Goal: Information Seeking & Learning: Learn about a topic

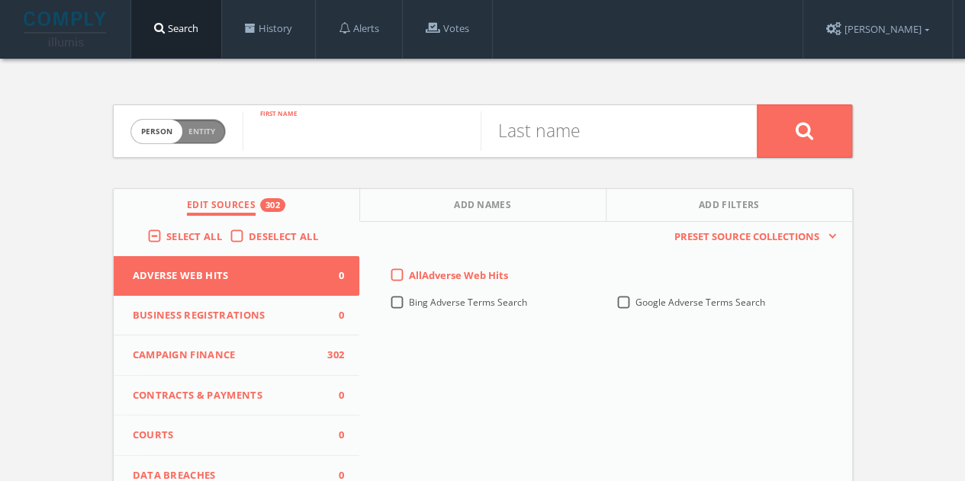
click at [285, 130] on input "text" at bounding box center [362, 131] width 238 height 40
type input "ENSE"
click at [191, 123] on span "Person Entity" at bounding box center [178, 132] width 94 height 24
checkbox input "true"
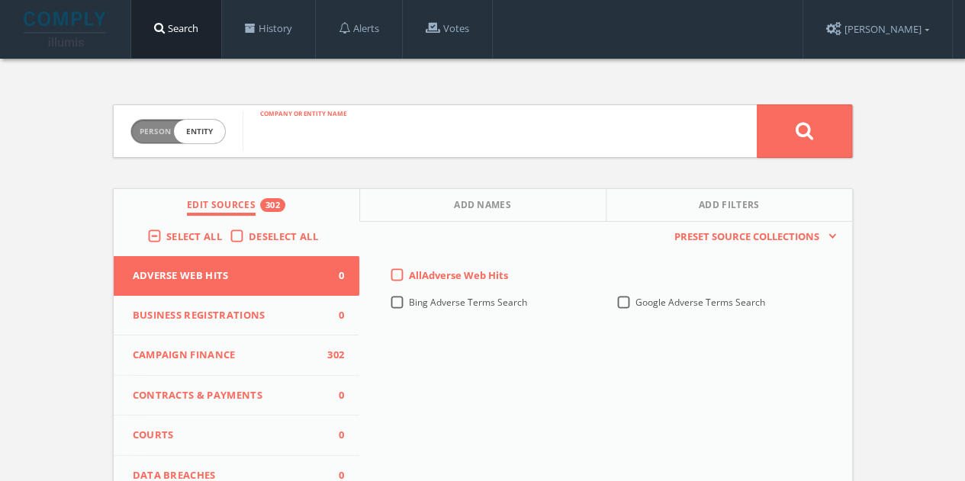
click at [310, 126] on input "text" at bounding box center [500, 131] width 514 height 40
type input "e"
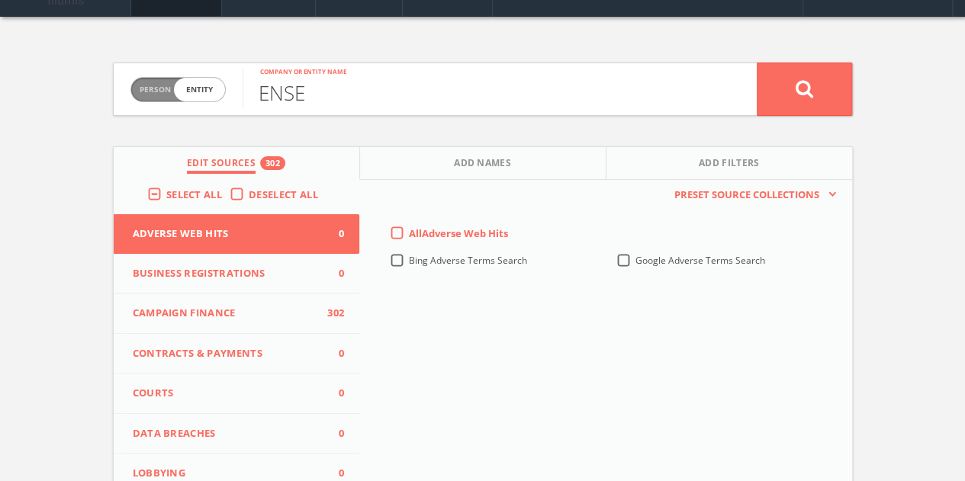
scroll to position [76, 0]
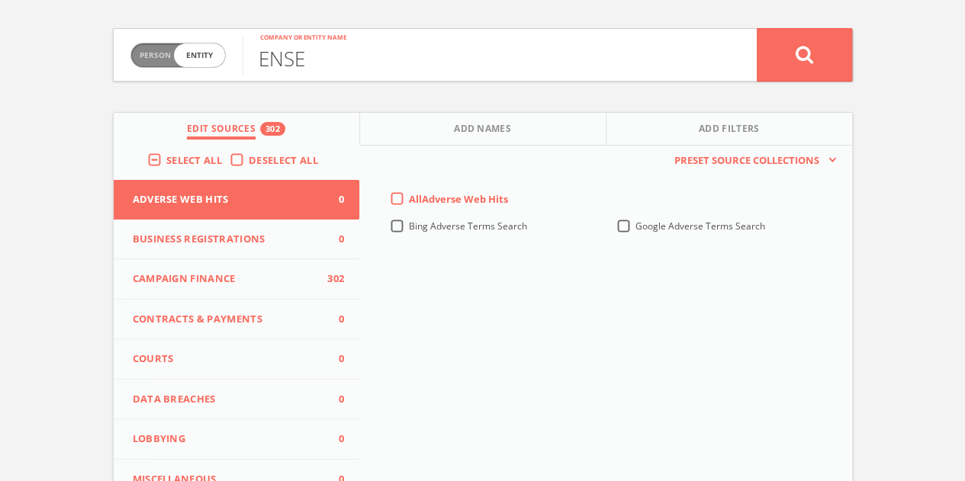
type input "ENSE"
drag, startPoint x: 235, startPoint y: 158, endPoint x: 240, endPoint y: 167, distance: 10.6
click at [249, 158] on label "Deselect All" at bounding box center [287, 160] width 77 height 15
click at [0, 0] on input "Deselect All" at bounding box center [0, 0] width 0 height 0
click at [249, 196] on span "Adverse Web Hits" at bounding box center [227, 199] width 189 height 15
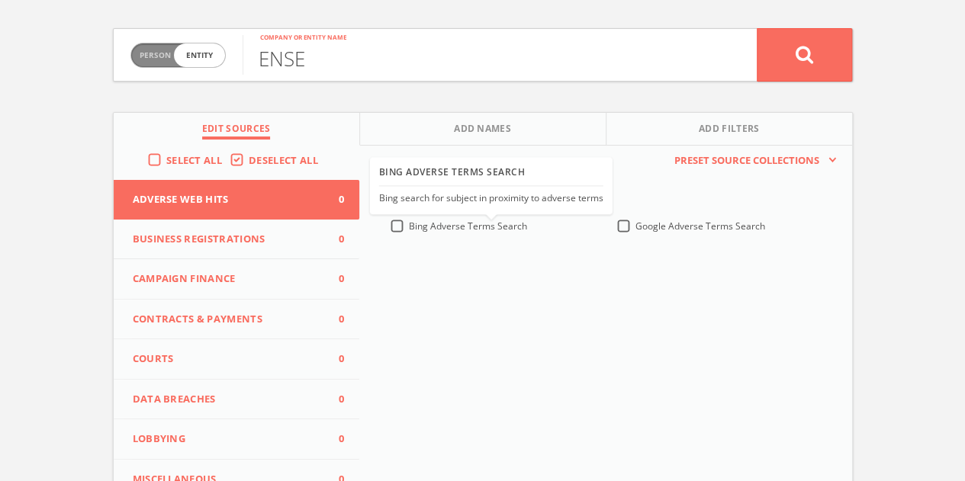
click at [397, 195] on div "Bing search for subject in proximity to adverse terms" at bounding box center [491, 199] width 224 height 13
click at [409, 196] on label "All Adverse Web Hits" at bounding box center [458, 199] width 99 height 15
click at [0, 0] on Hits-all-0 "All Adverse Web Hits" at bounding box center [0, 0] width 0 height 0
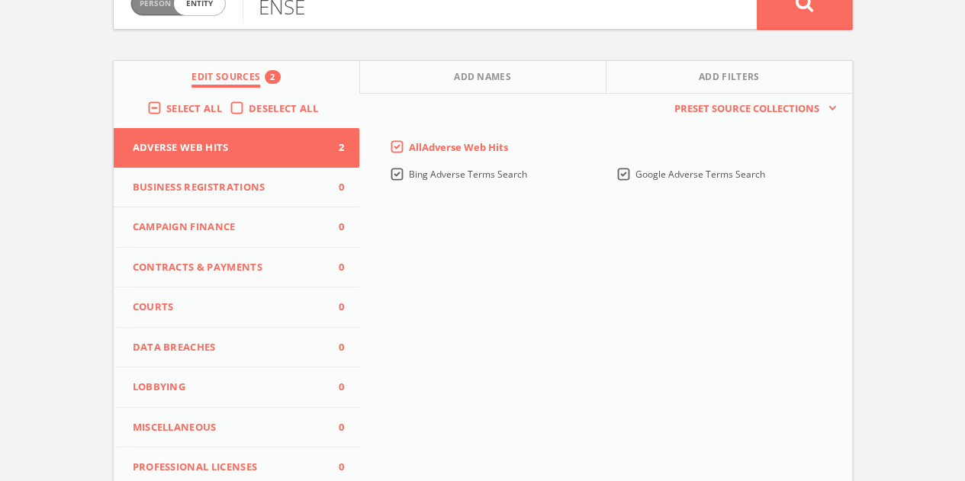
scroll to position [153, 0]
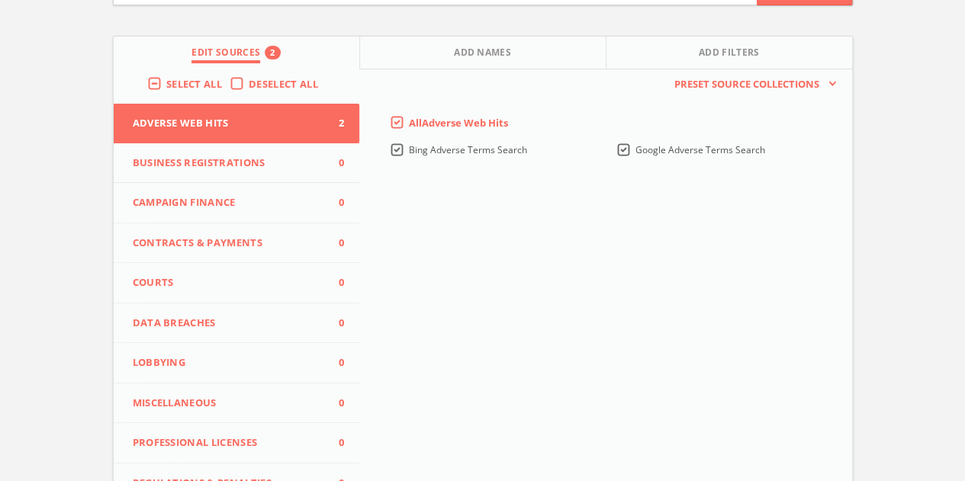
click at [267, 196] on span "Campaign Finance" at bounding box center [227, 202] width 189 height 15
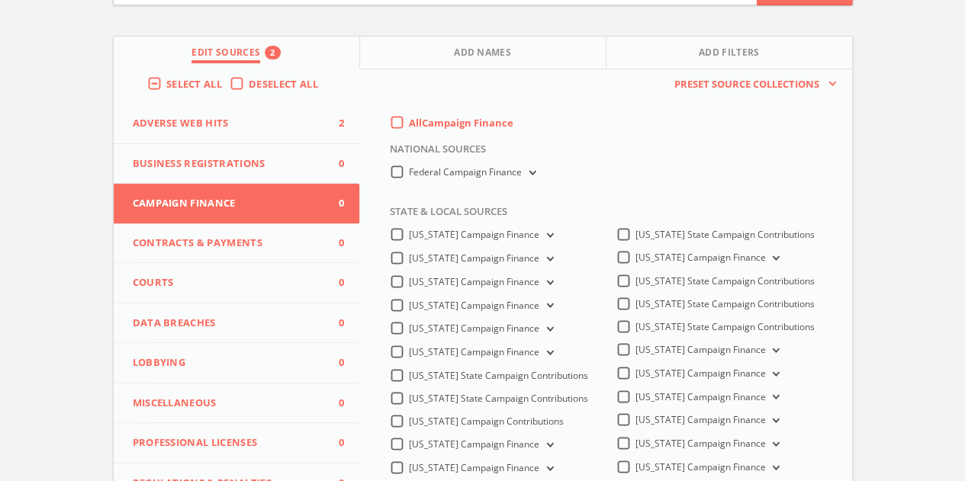
click at [262, 167] on span "Business Registrations" at bounding box center [227, 163] width 189 height 15
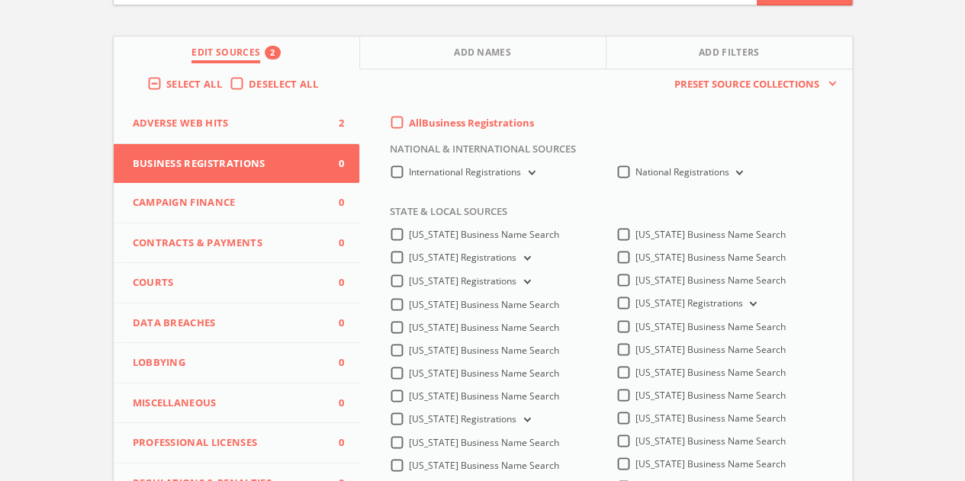
click at [261, 223] on button "Contracts & Payments 0" at bounding box center [237, 243] width 246 height 40
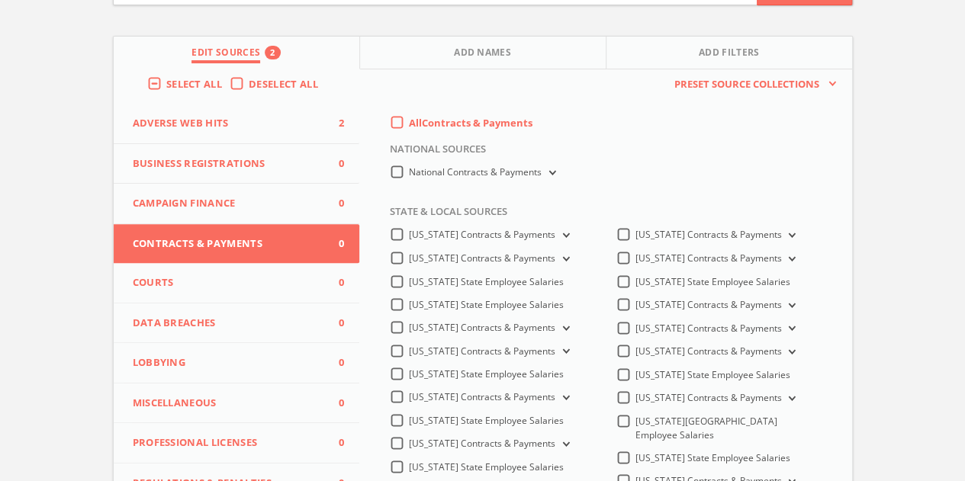
click at [249, 169] on span "Business Registrations" at bounding box center [227, 163] width 189 height 15
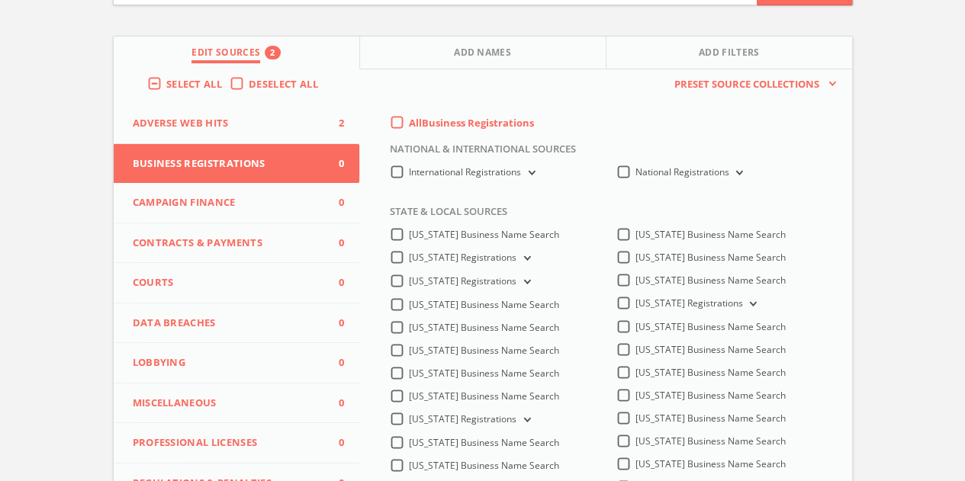
click at [409, 121] on label "All Business Registrations" at bounding box center [471, 123] width 125 height 15
click at [0, 0] on Registrations-all-0 "All Business Registrations" at bounding box center [0, 0] width 0 height 0
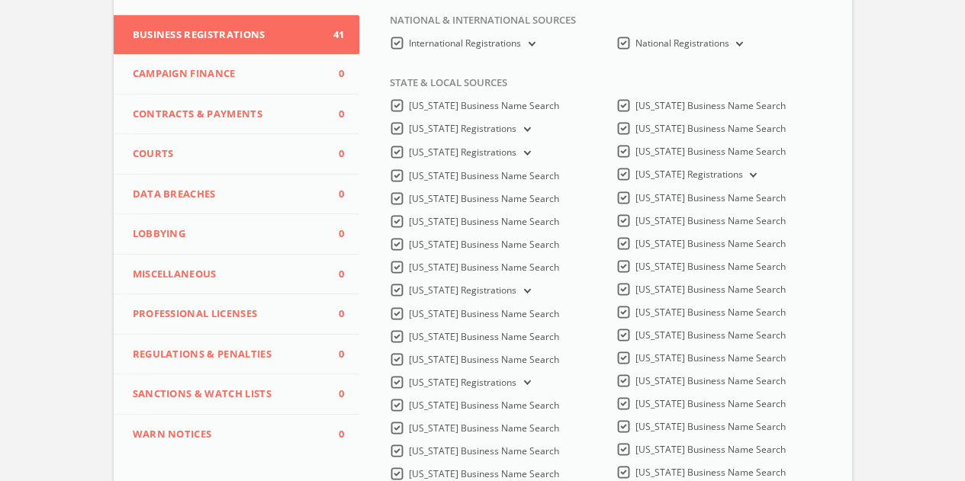
scroll to position [305, 0]
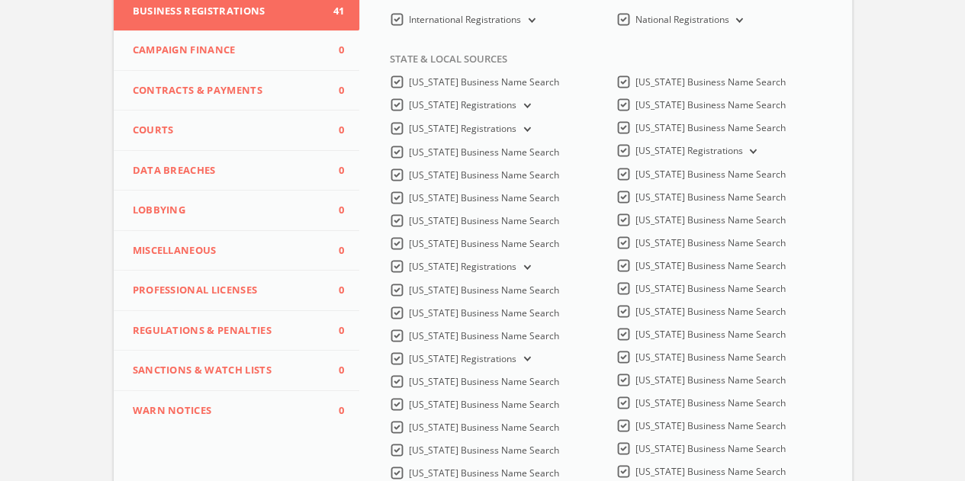
click at [230, 206] on span "Lobbying" at bounding box center [227, 210] width 189 height 15
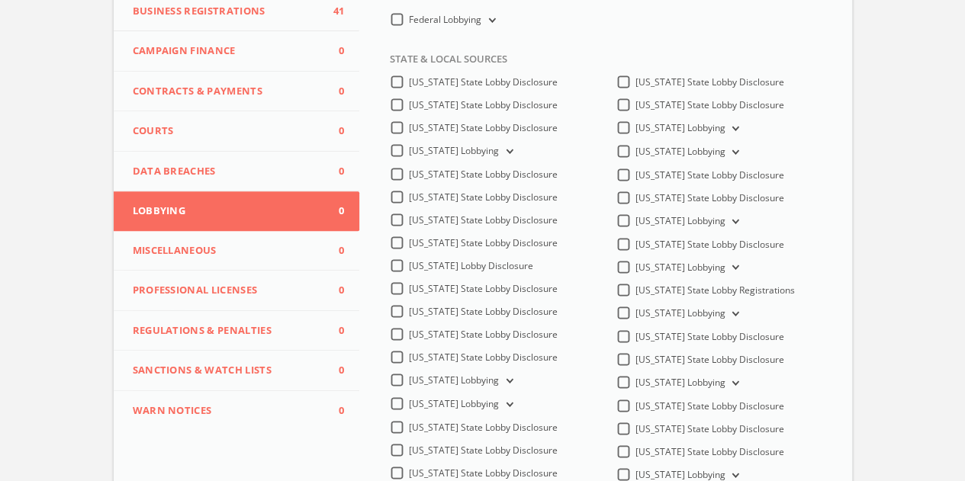
click at [409, 22] on label "Federal Lobbying" at bounding box center [453, 20] width 89 height 14
click at [0, 0] on Lobbying-all "Federal Lobbying" at bounding box center [0, 0] width 0 height 0
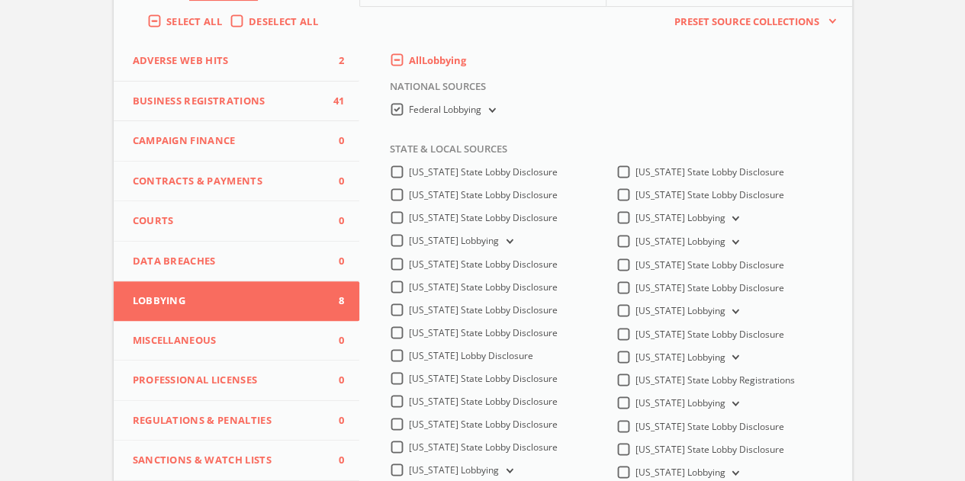
scroll to position [76, 0]
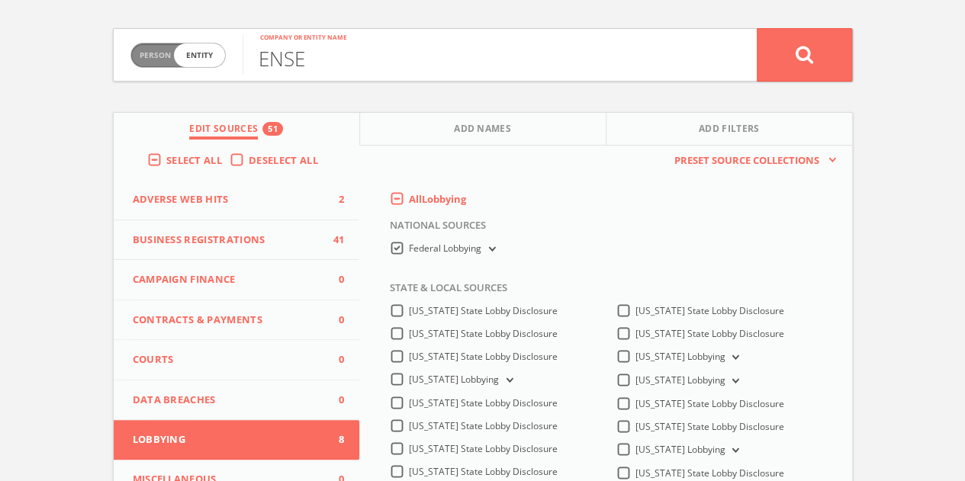
click at [409, 200] on label "All Lobbying" at bounding box center [437, 199] width 57 height 15
click at [0, 0] on input "All Lobbying" at bounding box center [0, 0] width 0 height 0
click at [409, 200] on label "All Lobbying" at bounding box center [437, 199] width 57 height 15
click at [0, 0] on input "All Lobbying" at bounding box center [0, 0] width 0 height 0
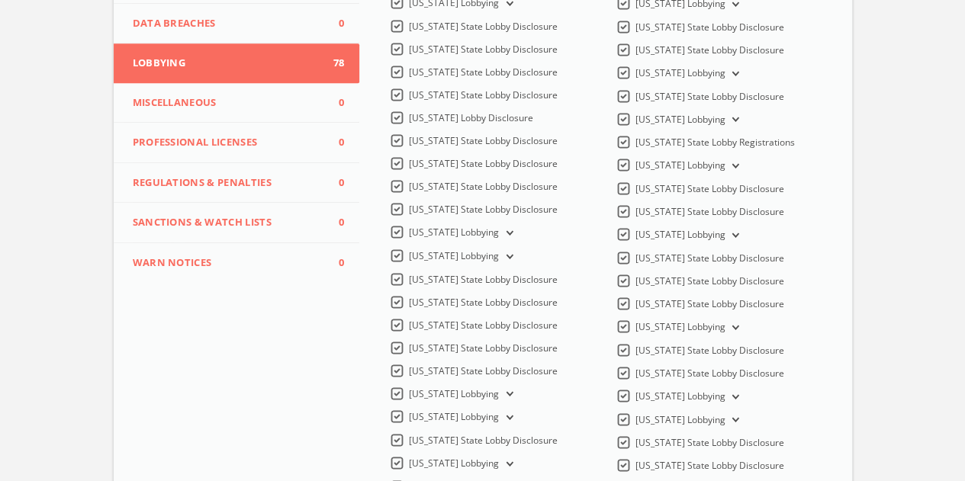
scroll to position [458, 0]
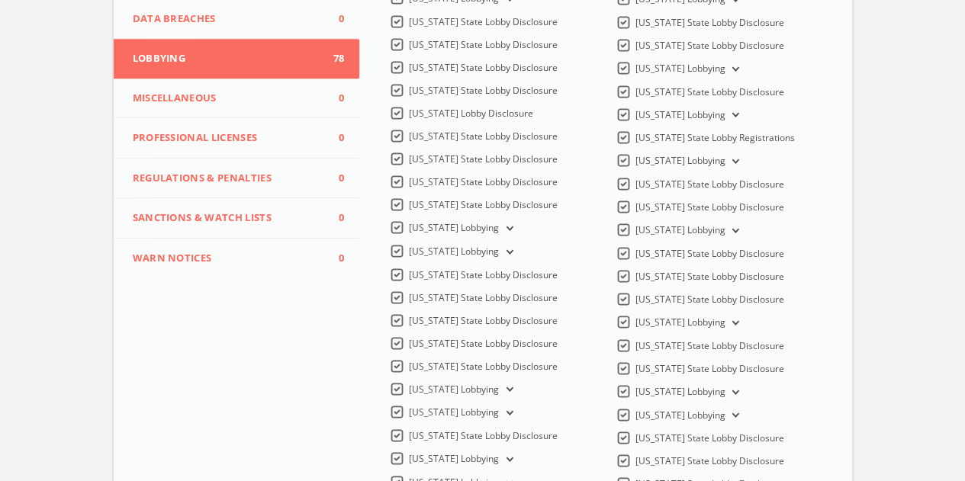
click at [242, 171] on span "Regulations & Penalties" at bounding box center [227, 178] width 189 height 15
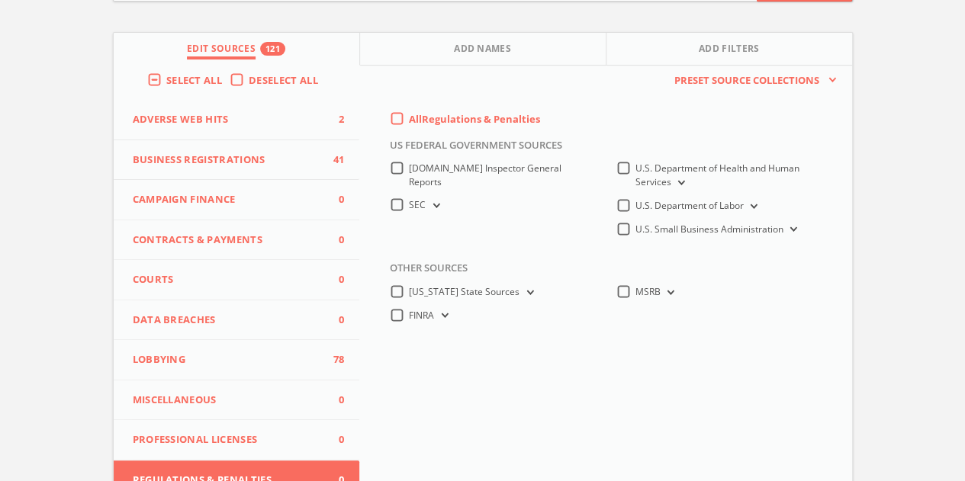
click at [409, 123] on label "All Regulations & Penalties" at bounding box center [474, 119] width 131 height 15
click at [0, 0] on Penalties-all-0 "All Regulations & Penalties" at bounding box center [0, 0] width 0 height 0
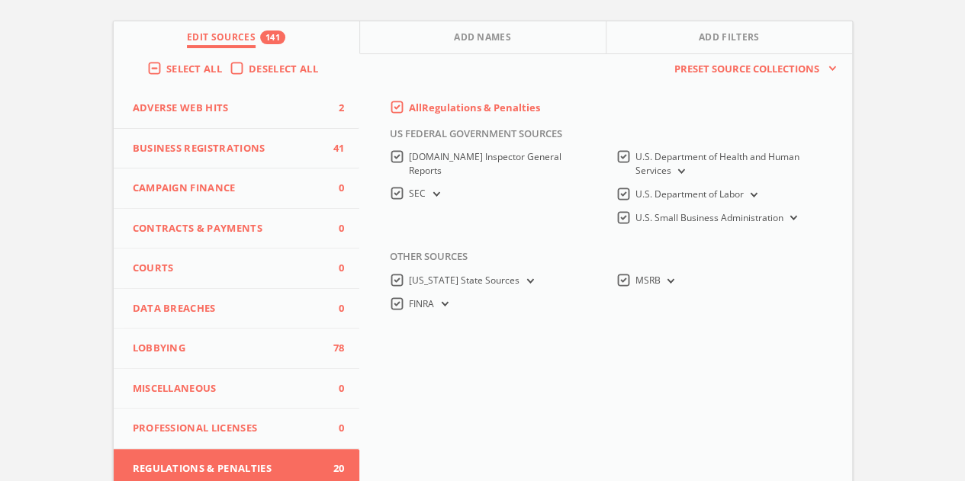
scroll to position [309, 0]
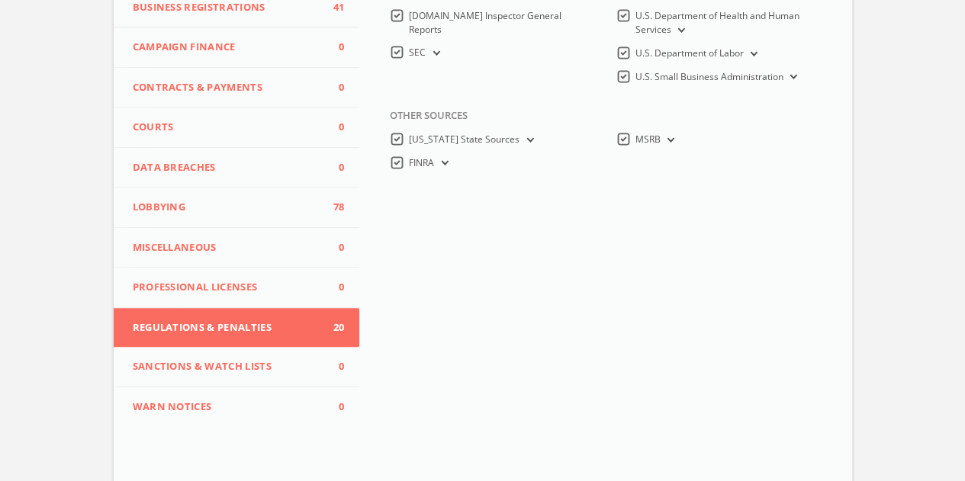
click at [250, 359] on span "Sanctions & Watch Lists" at bounding box center [227, 366] width 189 height 15
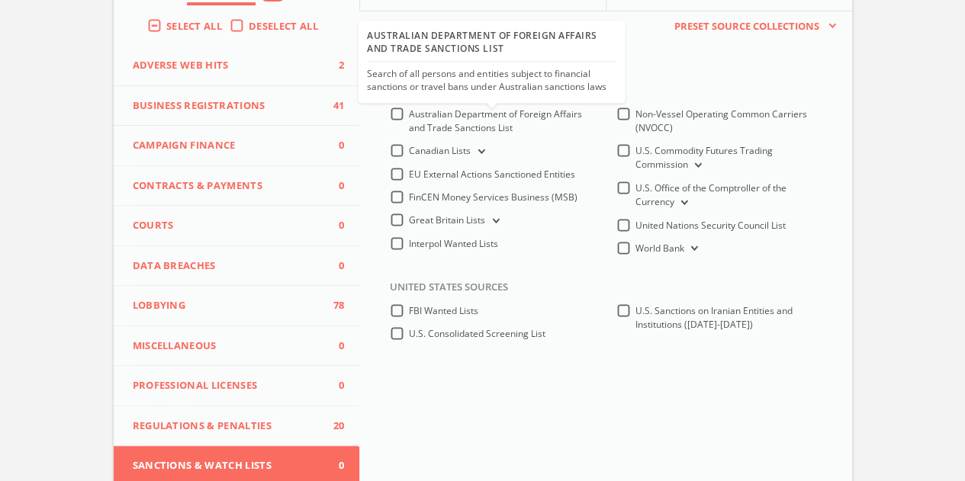
scroll to position [156, 0]
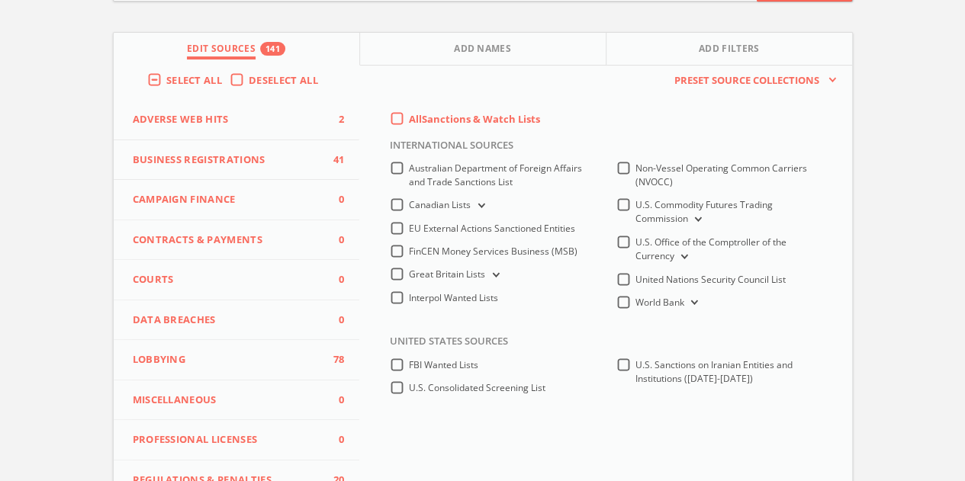
click at [409, 114] on label "All Sanctions & Watch Lists" at bounding box center [474, 119] width 131 height 15
click at [0, 0] on Lists-all-0 "All Sanctions & Watch Lists" at bounding box center [0, 0] width 0 height 0
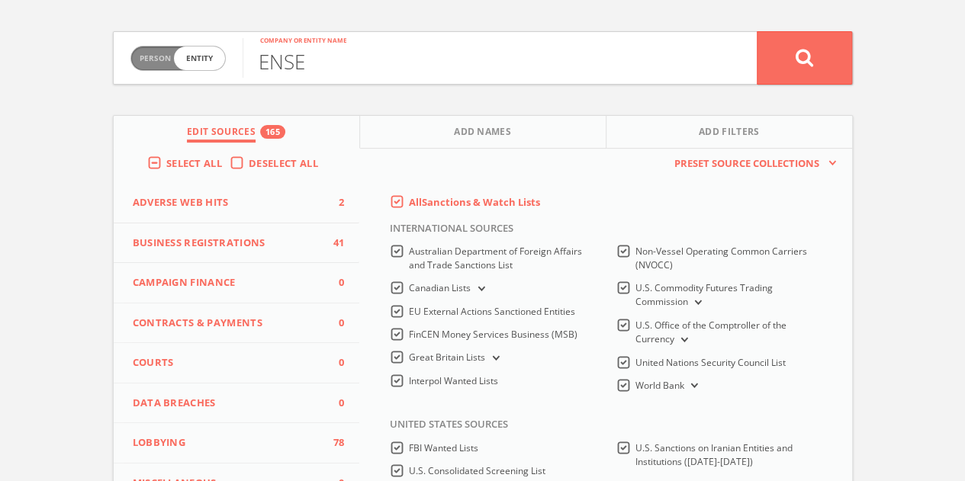
scroll to position [0, 0]
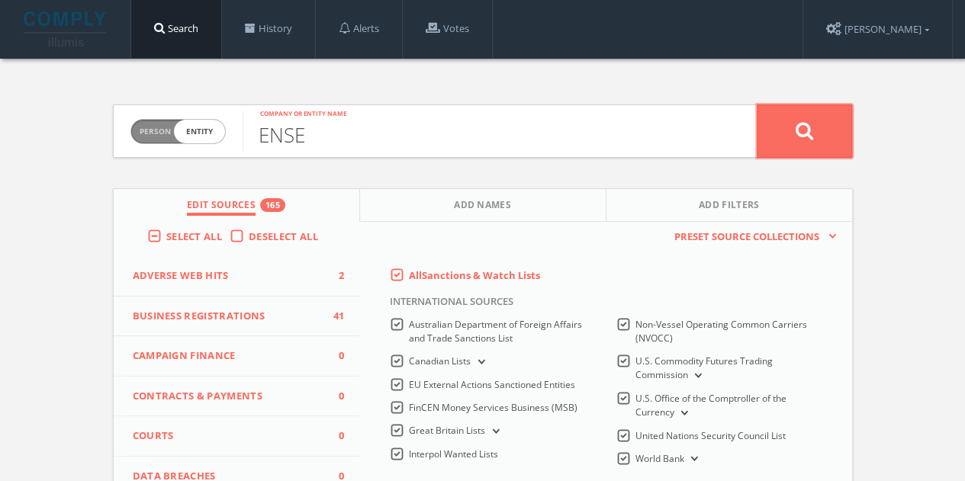
click at [788, 137] on button at bounding box center [804, 131] width 95 height 53
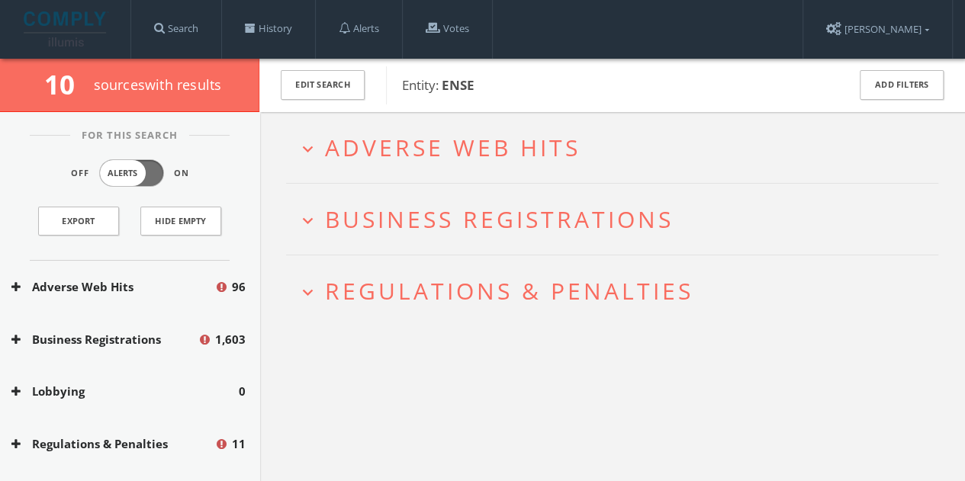
click at [565, 132] on span "Adverse Web Hits" at bounding box center [453, 147] width 256 height 31
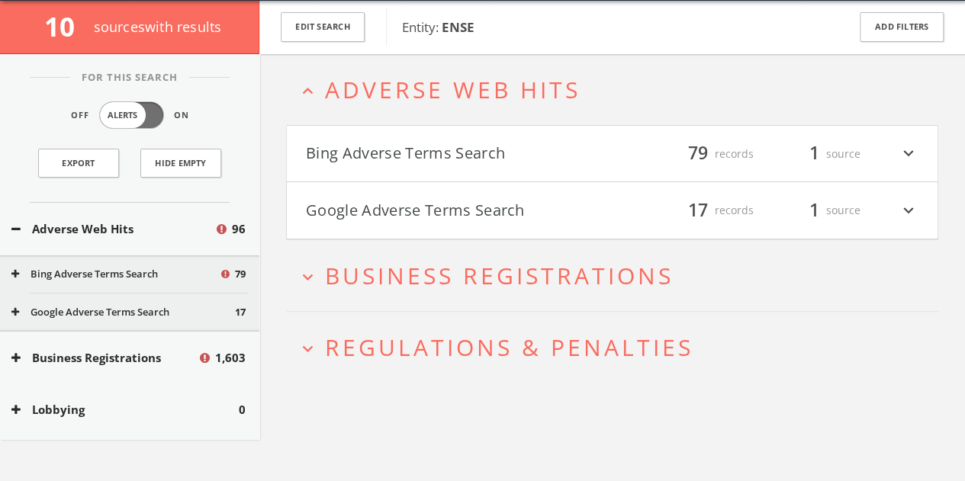
click at [386, 144] on button "Bing Adverse Terms Search" at bounding box center [459, 154] width 307 height 26
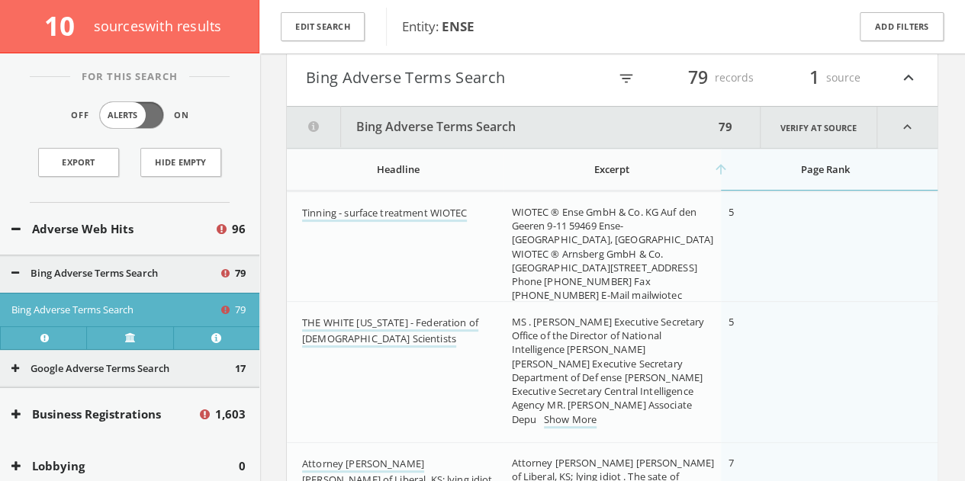
scroll to position [110, 0]
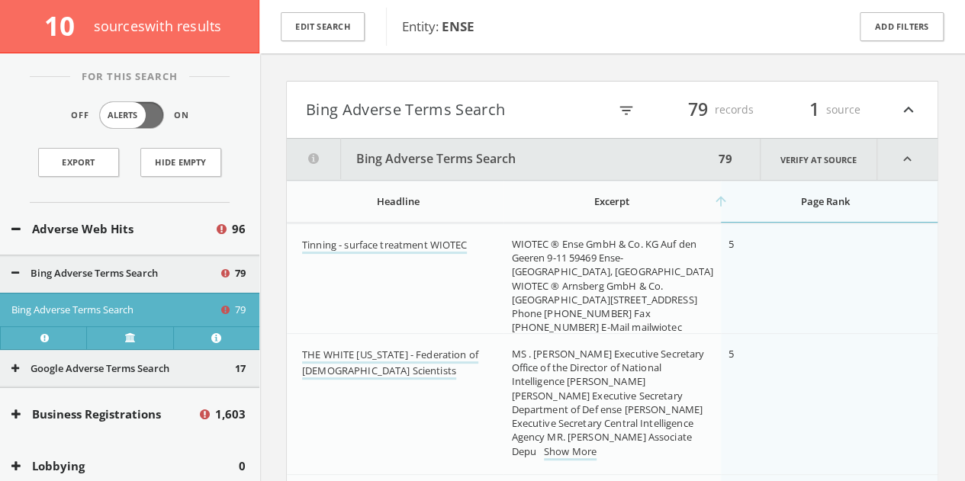
click at [413, 113] on button "Bing Adverse Terms Search" at bounding box center [457, 110] width 302 height 26
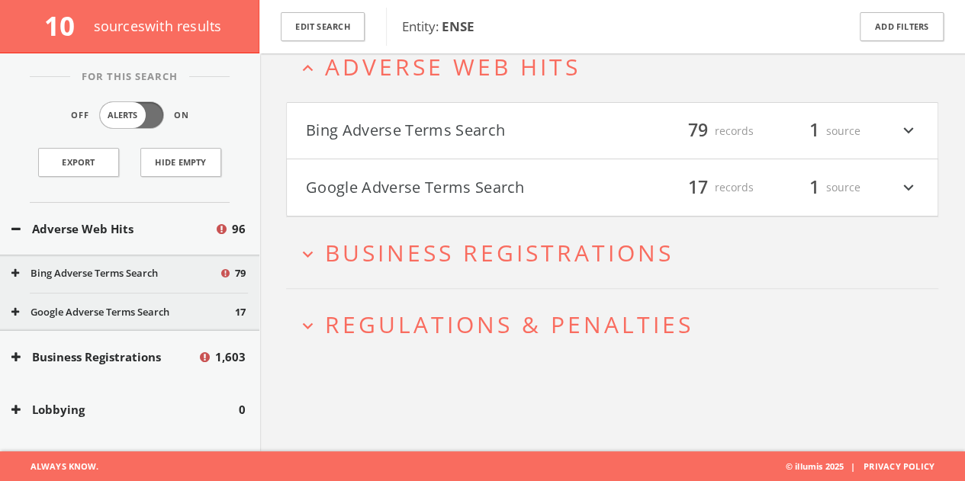
click at [411, 185] on button "Google Adverse Terms Search" at bounding box center [459, 188] width 307 height 26
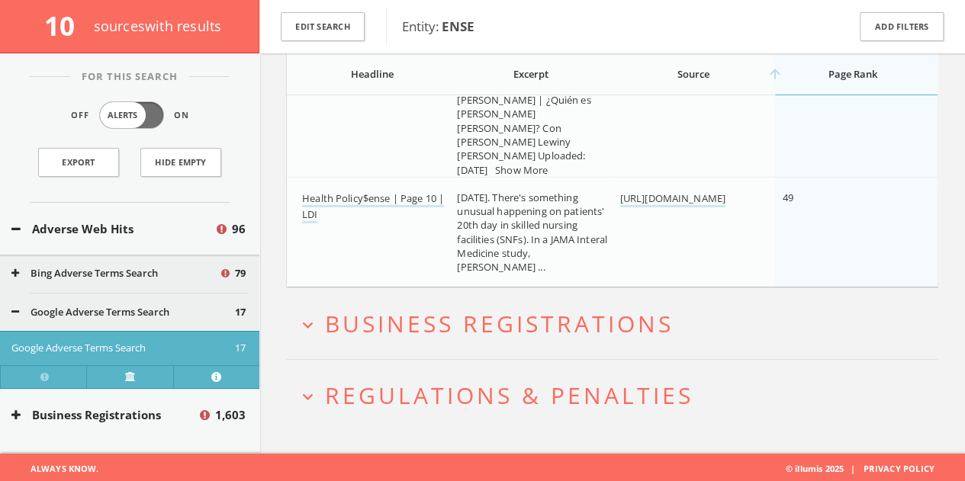
click at [465, 321] on span "Business Registrations" at bounding box center [499, 323] width 349 height 31
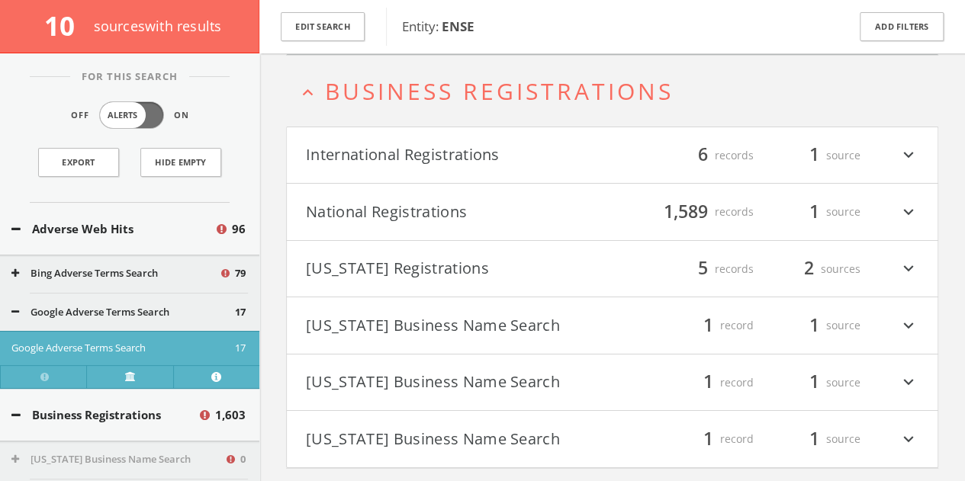
click at [595, 151] on button "International Registrations" at bounding box center [459, 156] width 307 height 26
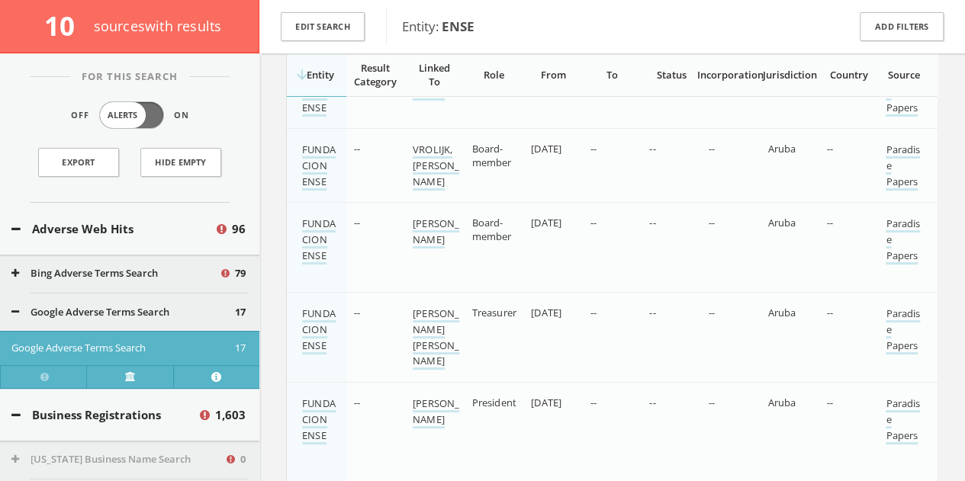
scroll to position [2986, 0]
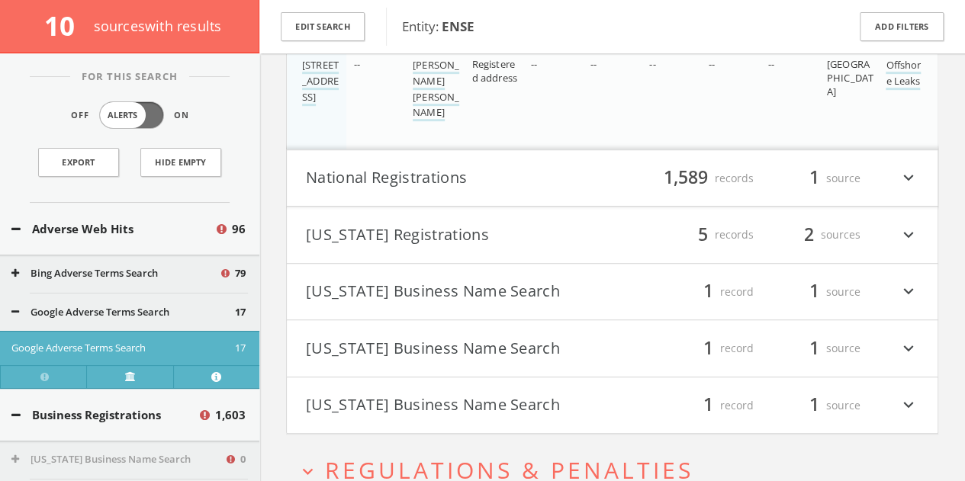
click at [532, 227] on button "[US_STATE] Registrations" at bounding box center [459, 235] width 307 height 26
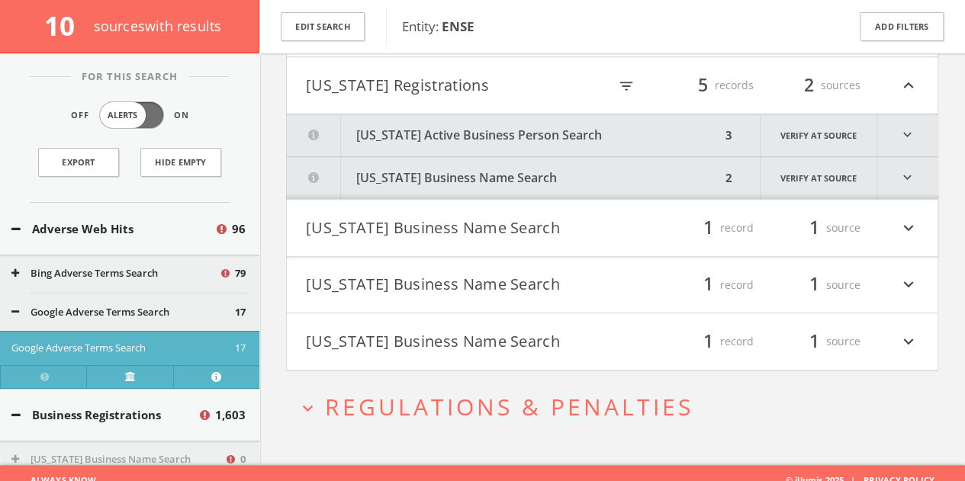
click at [499, 124] on button "[US_STATE] Active Business Person Search" at bounding box center [504, 135] width 434 height 42
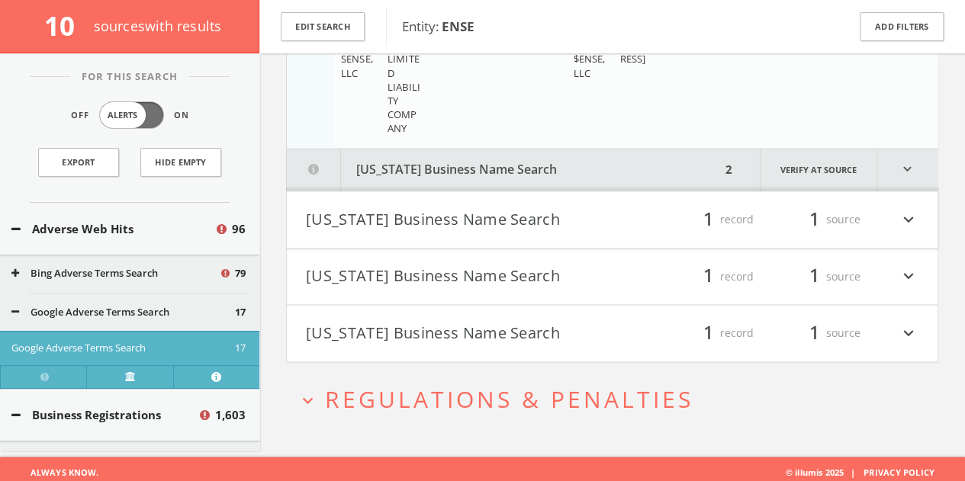
click at [453, 383] on span "Regulations & Penalties" at bounding box center [509, 398] width 368 height 31
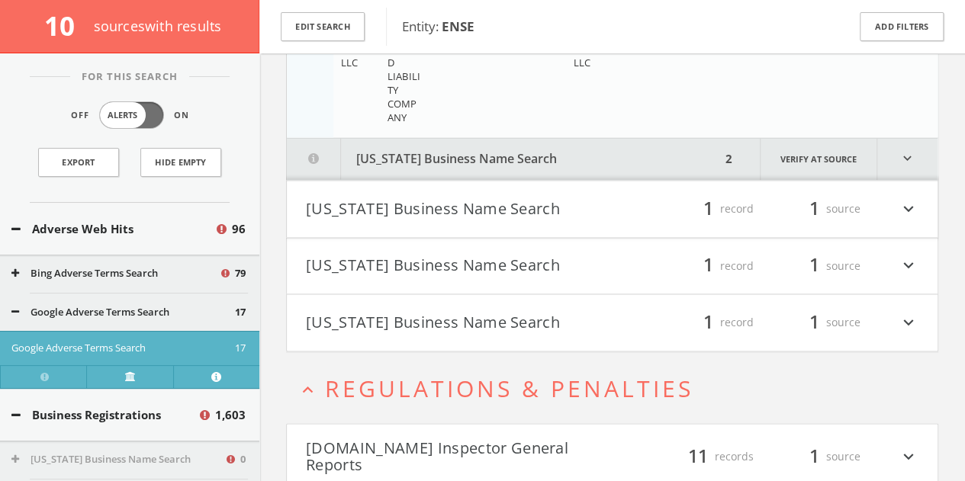
scroll to position [4017, 0]
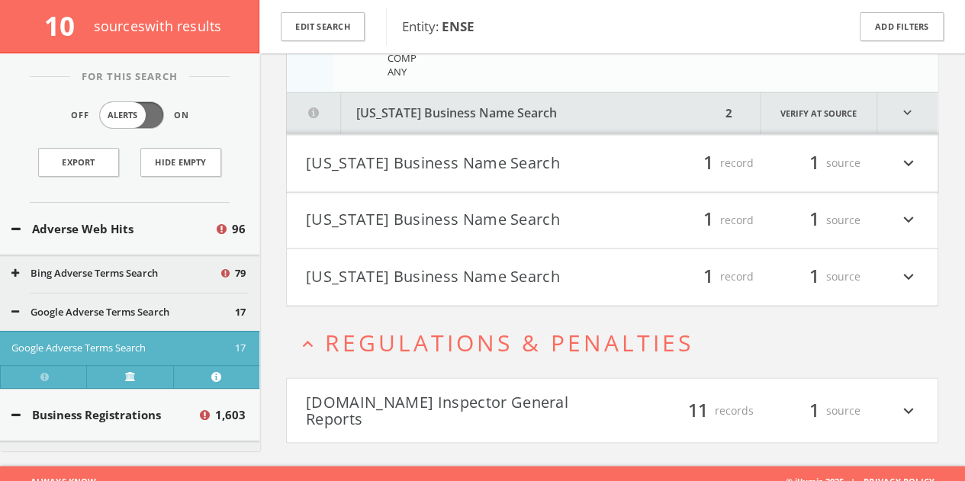
click at [584, 415] on h4 "[DOMAIN_NAME] Inspector General Reports filter_list 11 records 1 source expand_…" at bounding box center [612, 410] width 651 height 64
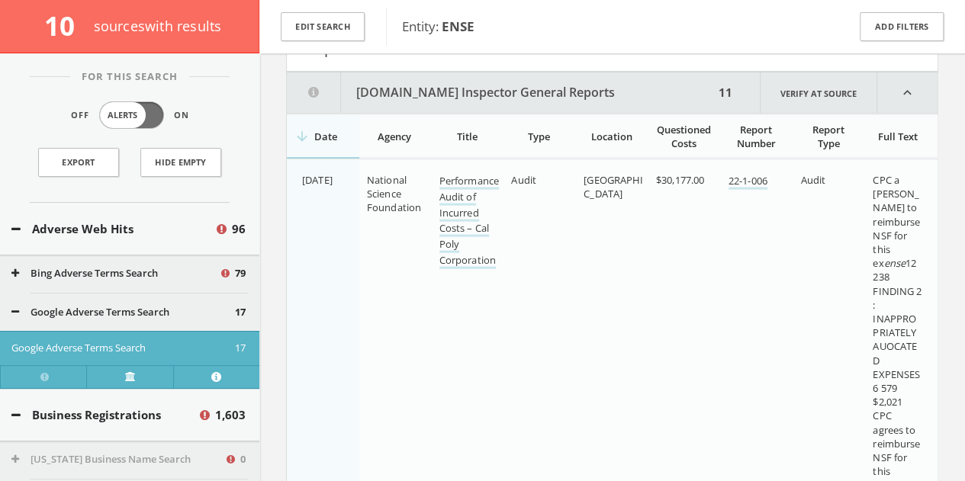
scroll to position [4392, 0]
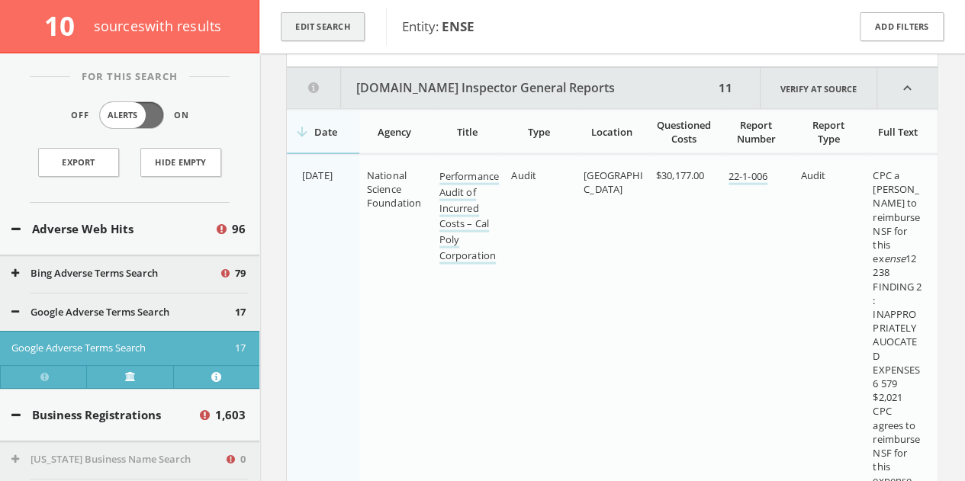
click at [305, 36] on button "Edit Search" at bounding box center [323, 27] width 84 height 30
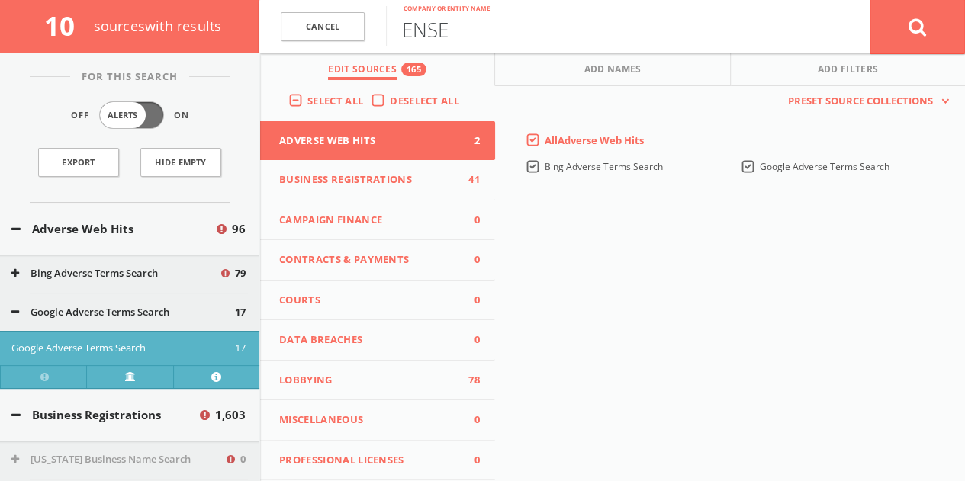
click at [452, 34] on input "ENSE" at bounding box center [628, 26] width 484 height 40
type input "ENSE Group"
click at [870, 0] on button at bounding box center [917, 26] width 95 height 55
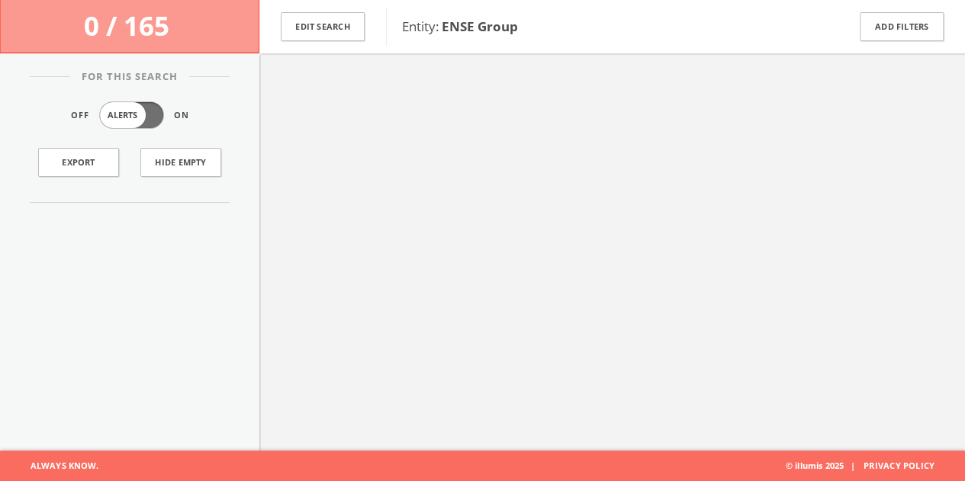
scroll to position [88, 0]
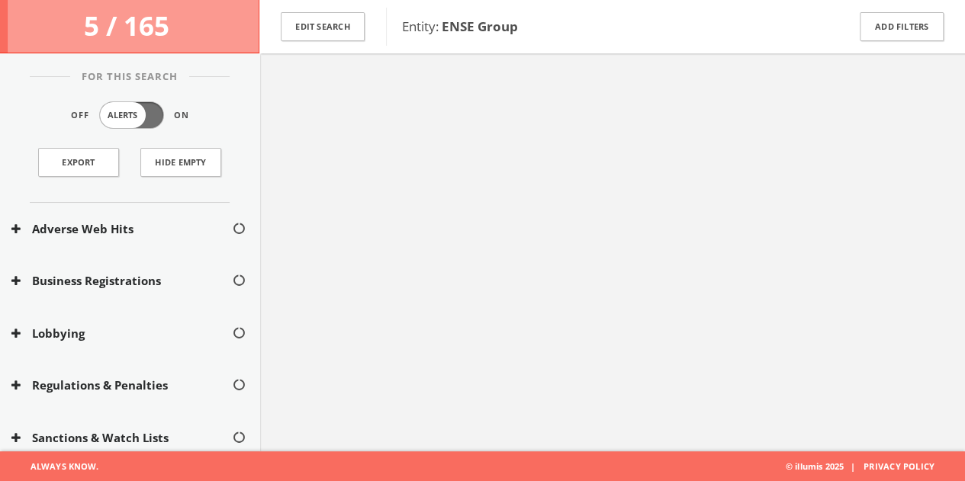
drag, startPoint x: 935, startPoint y: 132, endPoint x: 863, endPoint y: 6, distance: 144.9
click at [935, 132] on div at bounding box center [612, 210] width 706 height 481
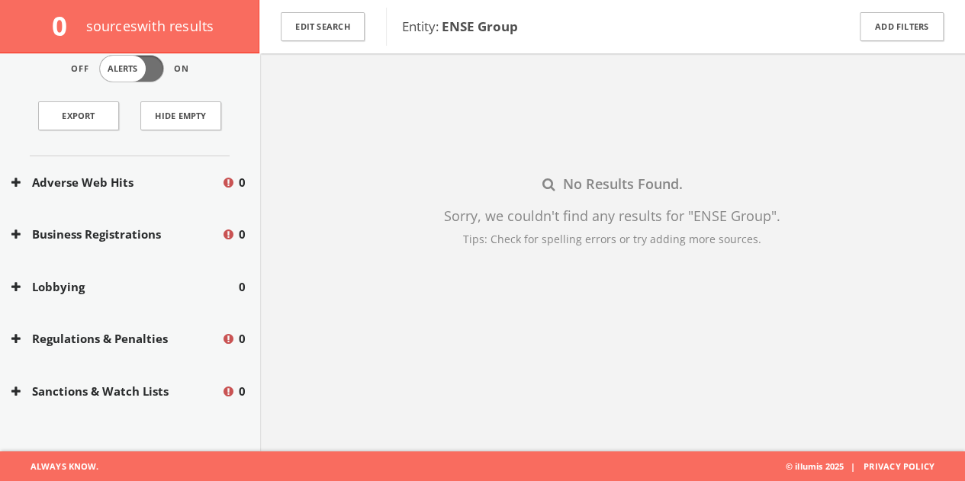
scroll to position [0, 0]
